Goal: Check status: Check status

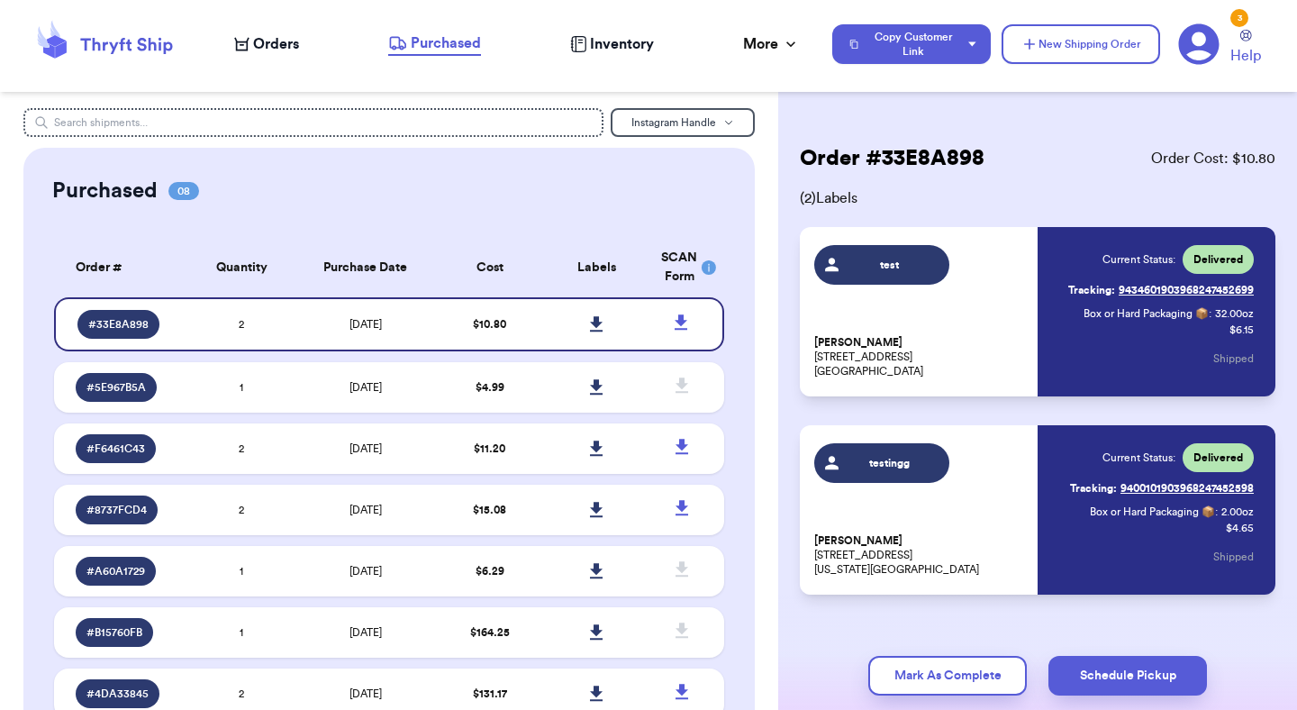
click at [1207, 52] on icon at bounding box center [1198, 43] width 41 height 41
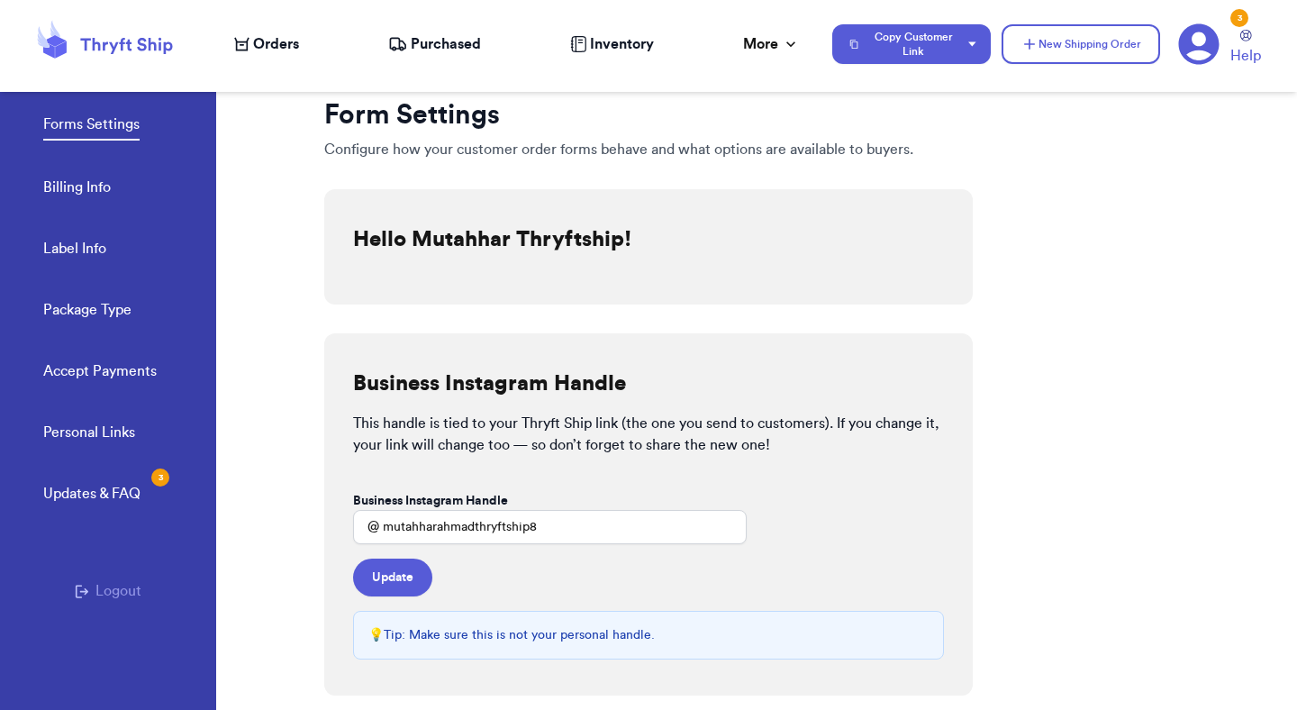
click at [110, 592] on button "Logout" at bounding box center [108, 591] width 67 height 22
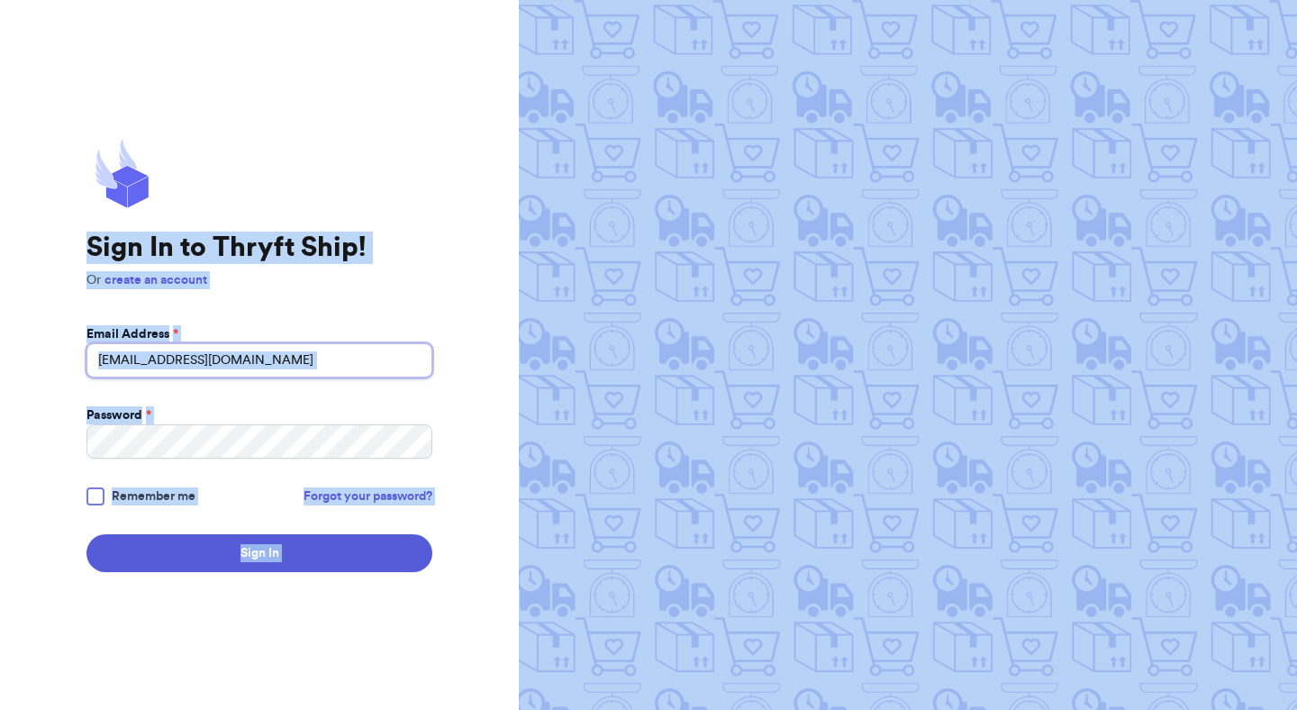
click at [168, 365] on input "mutahhar.ahmad+10@thryftship.com" at bounding box center [259, 360] width 346 height 34
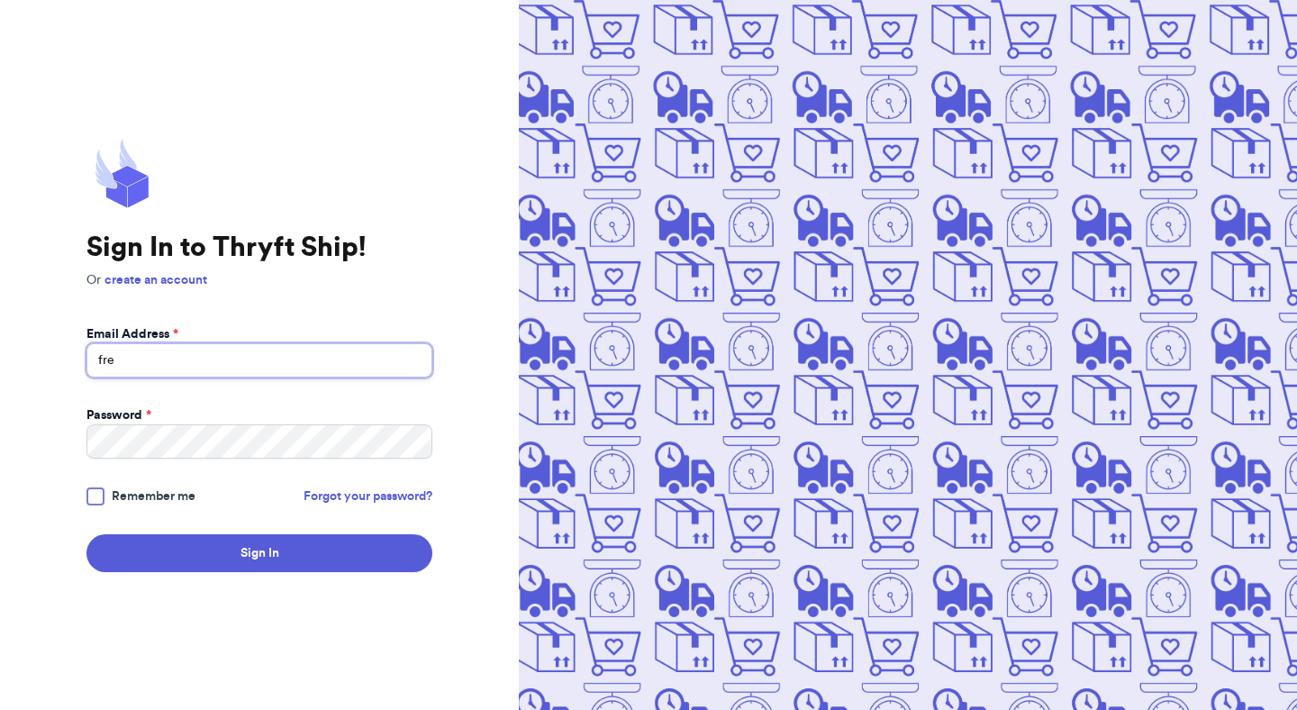
type input "Fresh@test.co"
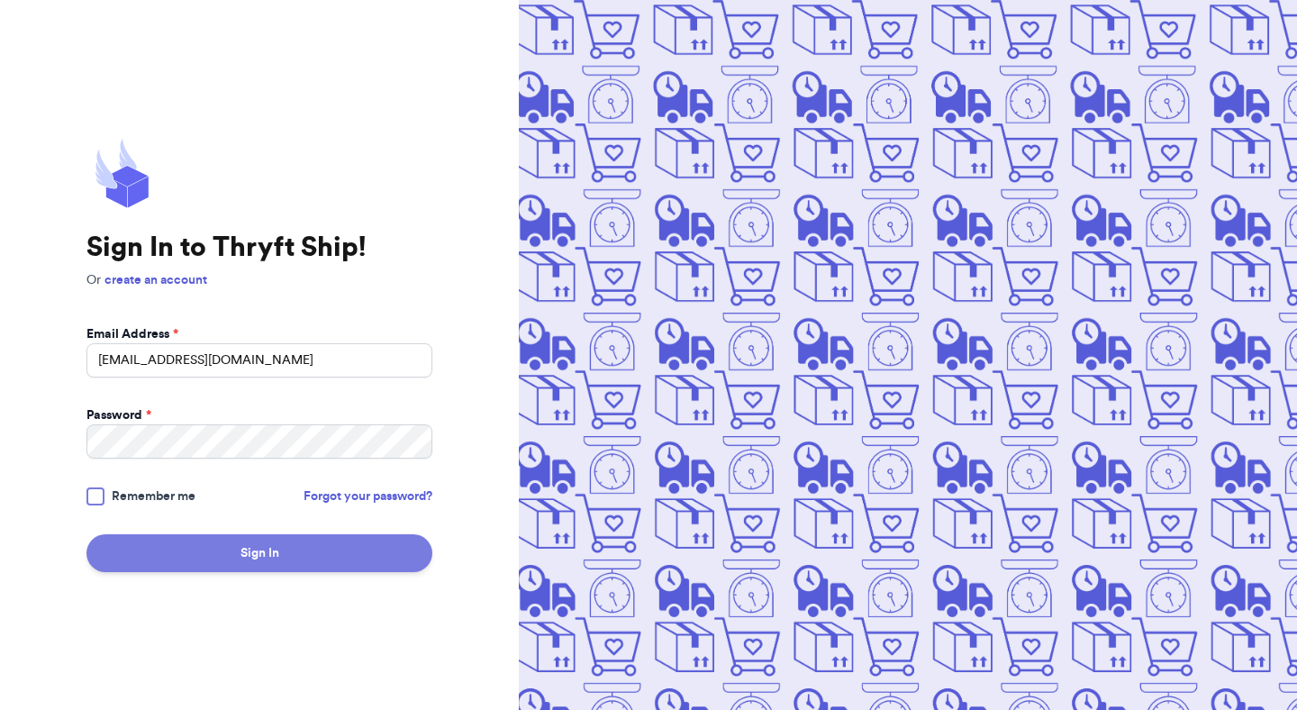
click at [278, 539] on button "Sign In" at bounding box center [259, 553] width 346 height 38
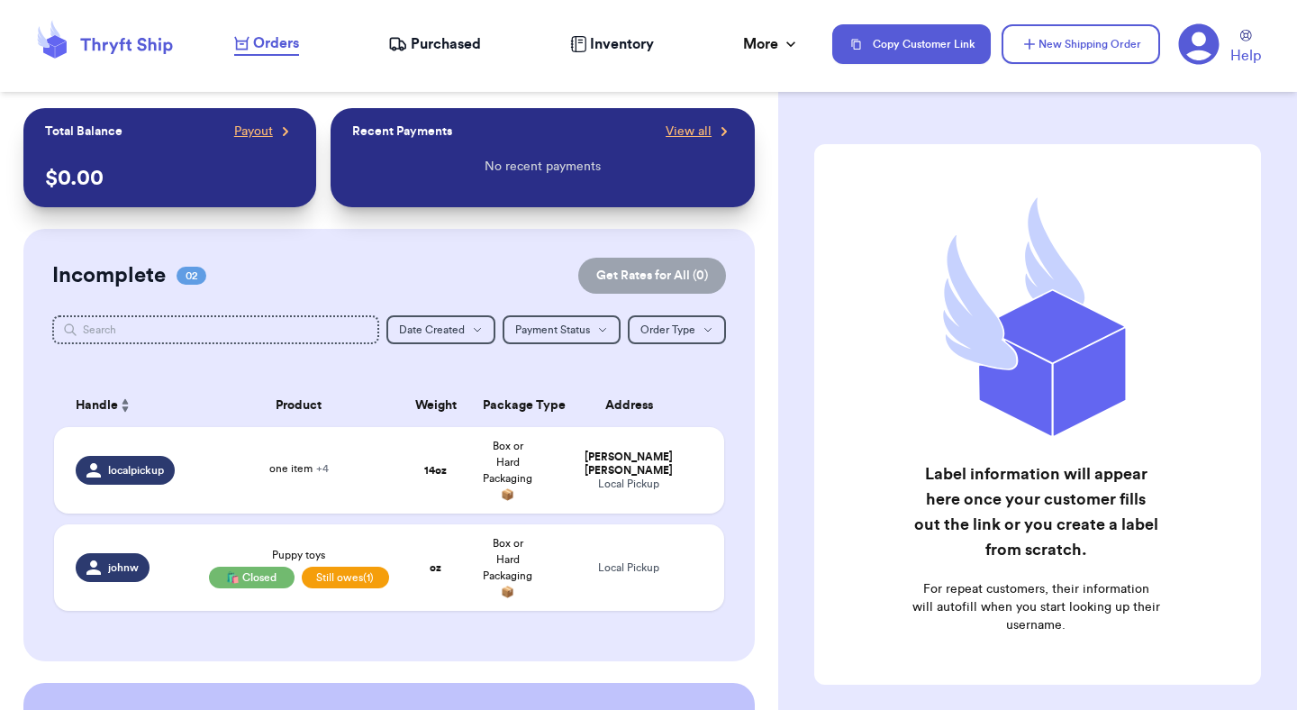
click at [436, 44] on span "Purchased" at bounding box center [446, 44] width 70 height 22
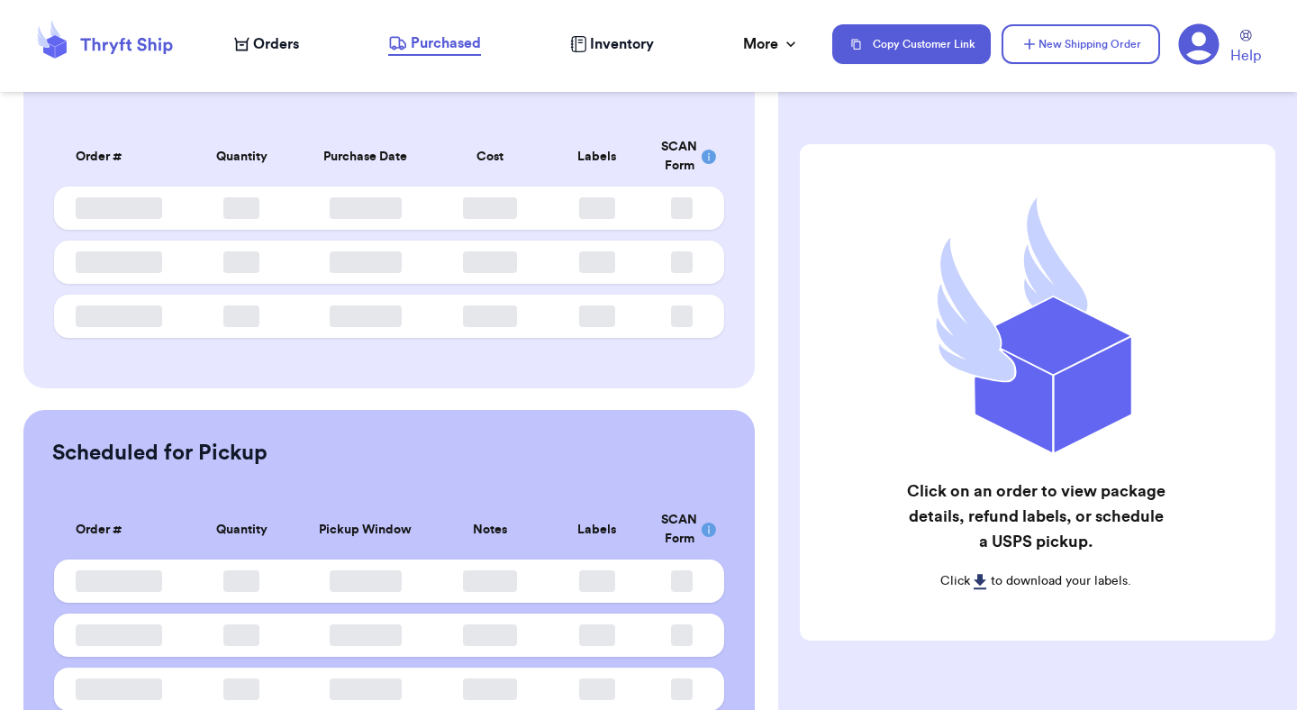
scroll to position [184, 0]
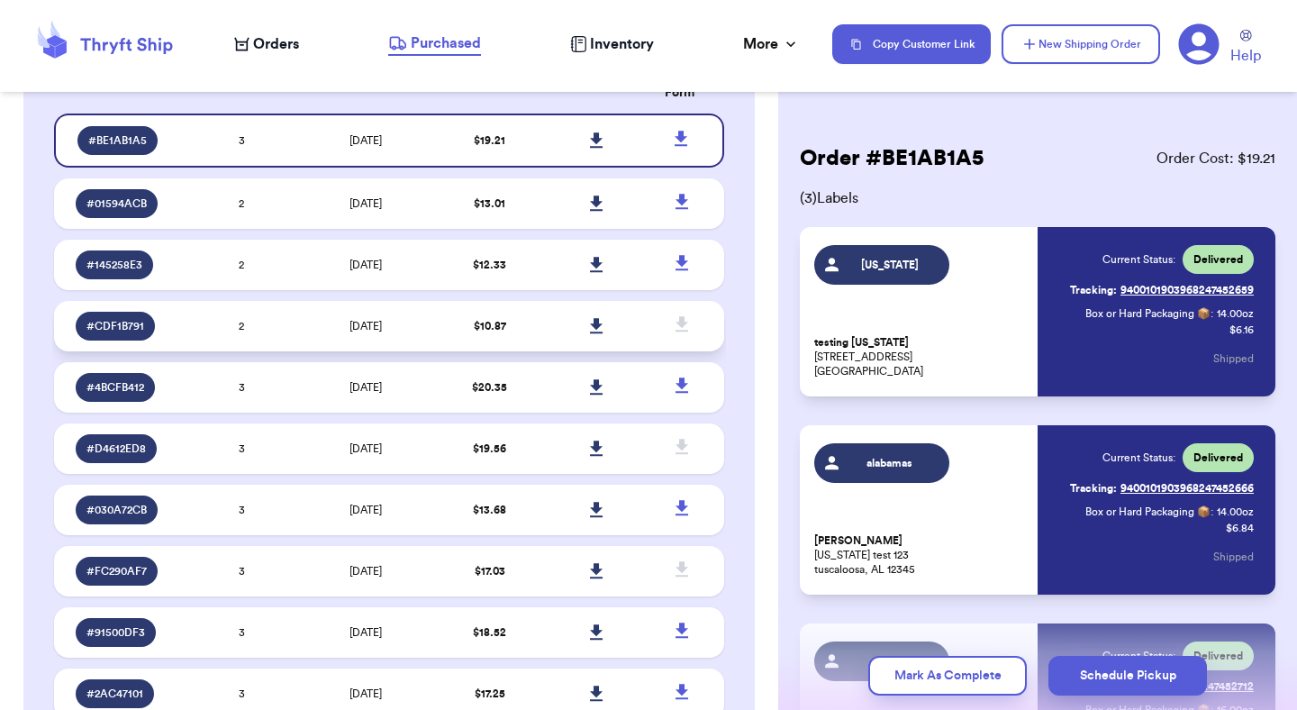
click at [301, 314] on td "[DATE]" at bounding box center [365, 326] width 140 height 50
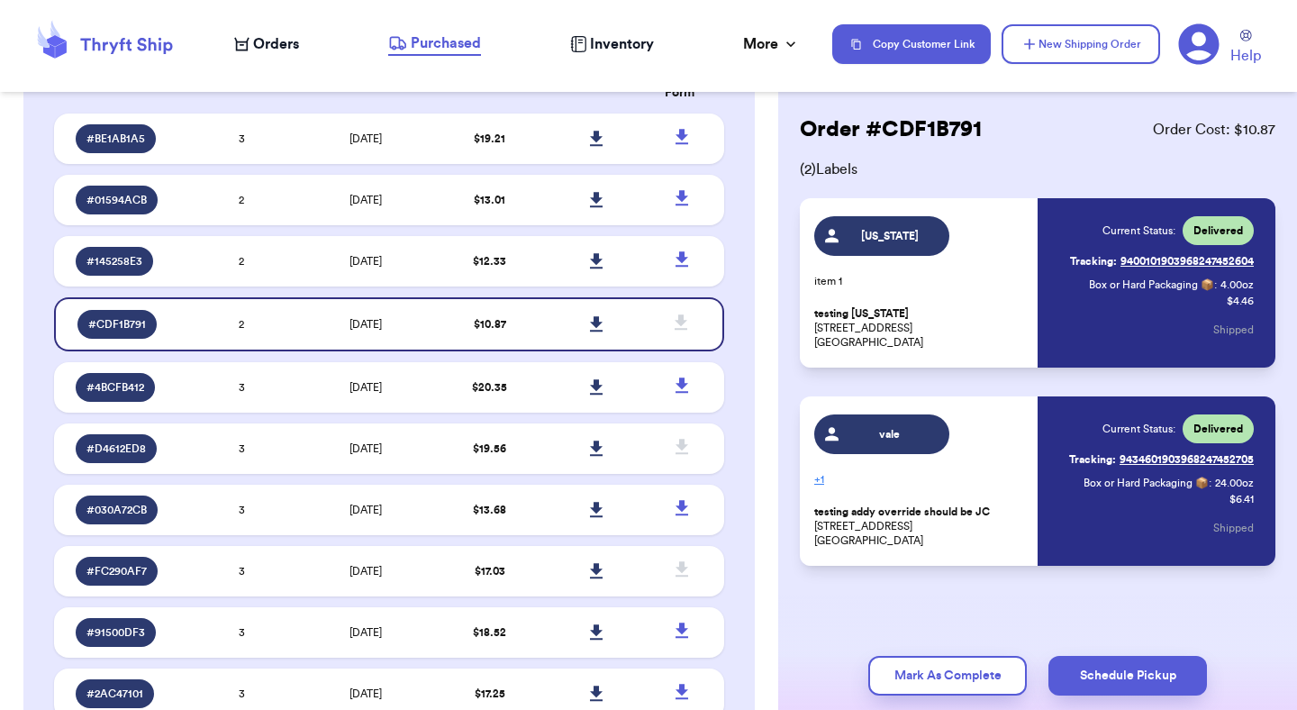
scroll to position [0, 0]
